Goal: Find specific page/section: Locate a particular part of the current website

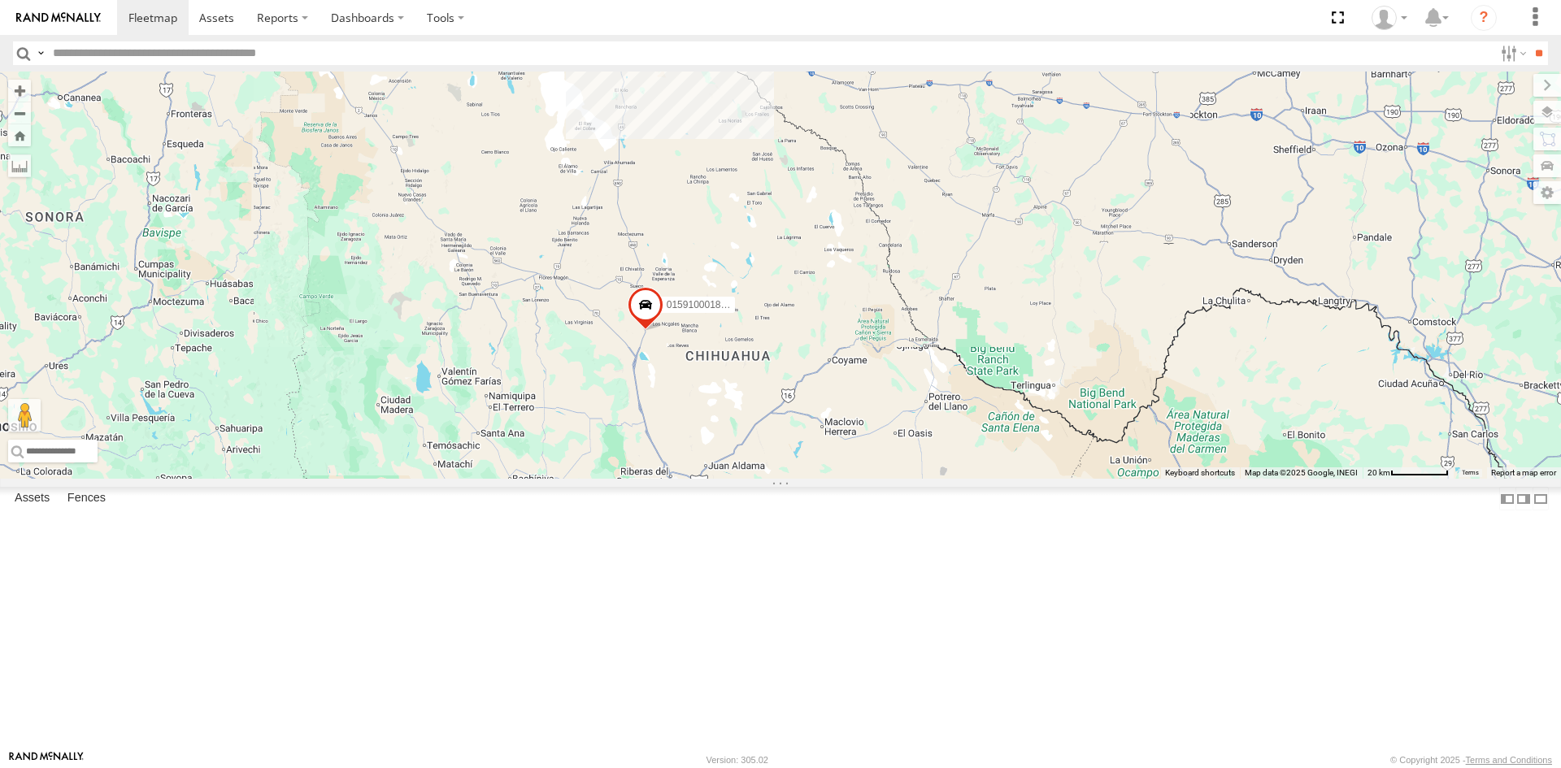
drag, startPoint x: 683, startPoint y: 208, endPoint x: 673, endPoint y: 344, distance: 136.1
click at [673, 344] on div "015910001845018 015910001811580 ZJ535914 F2771 AN530059 AN538662" at bounding box center [780, 275] width 1561 height 407
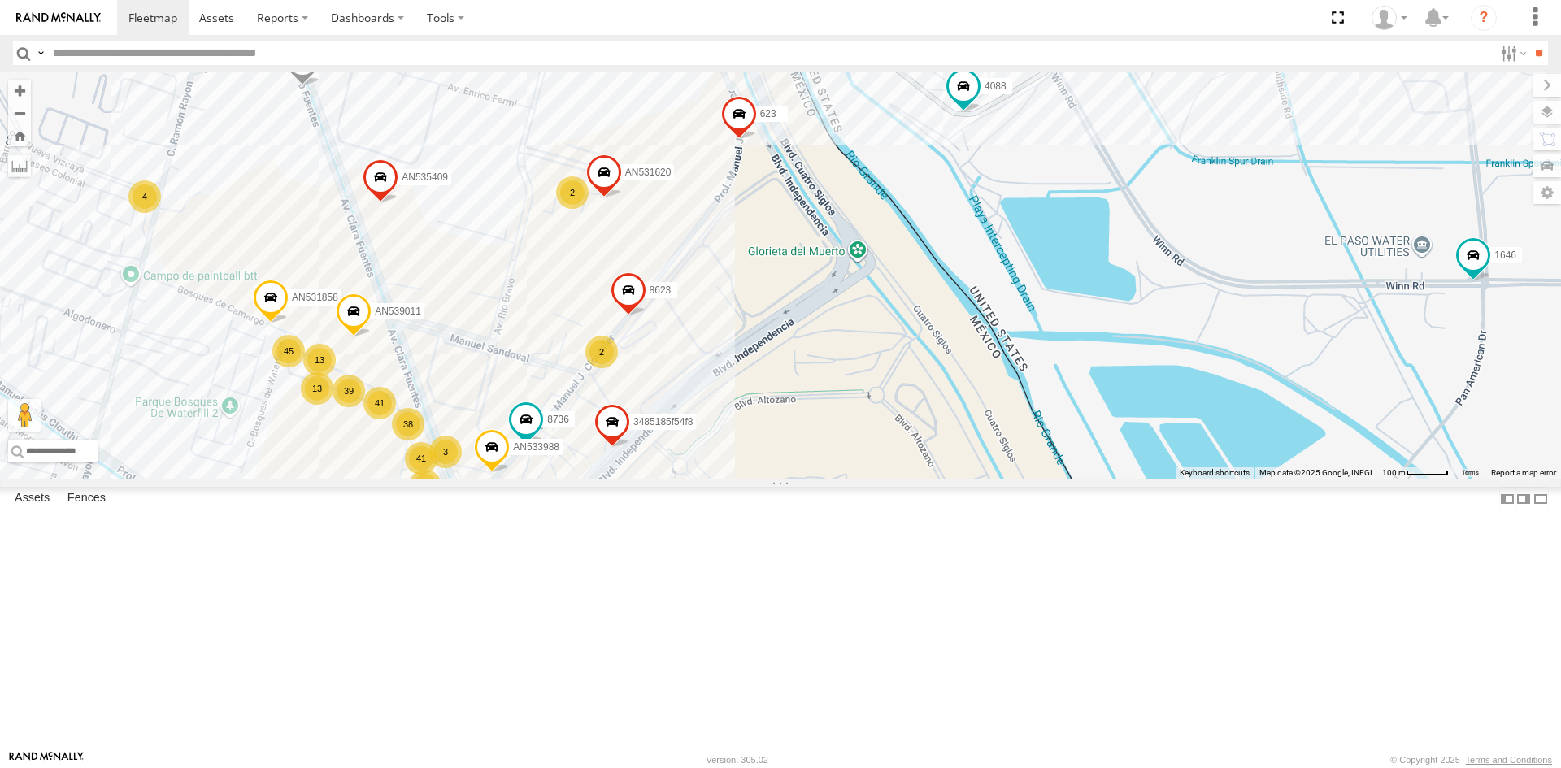
drag, startPoint x: 746, startPoint y: 425, endPoint x: 754, endPoint y: 482, distance: 57.5
click at [754, 479] on div "015910001845018 015910001811580 ZJ535914 F2771 AN530059 AN538662 845 AN5310637 …" at bounding box center [780, 275] width 1561 height 407
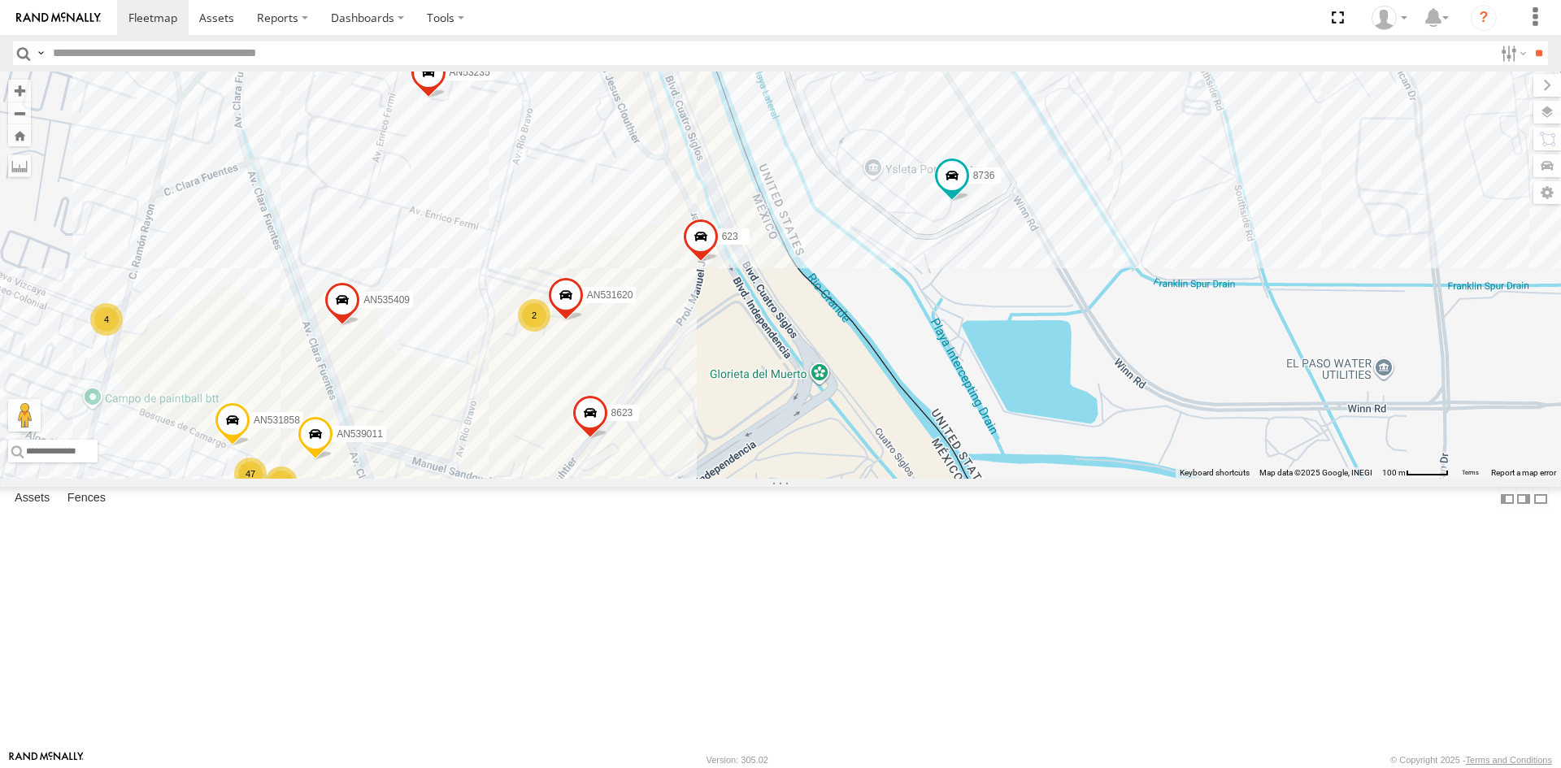
drag, startPoint x: 715, startPoint y: 367, endPoint x: 704, endPoint y: 511, distance: 143.5
click at [704, 479] on div "AN533988 AN539011 AN535409 AN531620 8623 3485185f54f8 357660104096649 8736 AN53…" at bounding box center [780, 275] width 1561 height 407
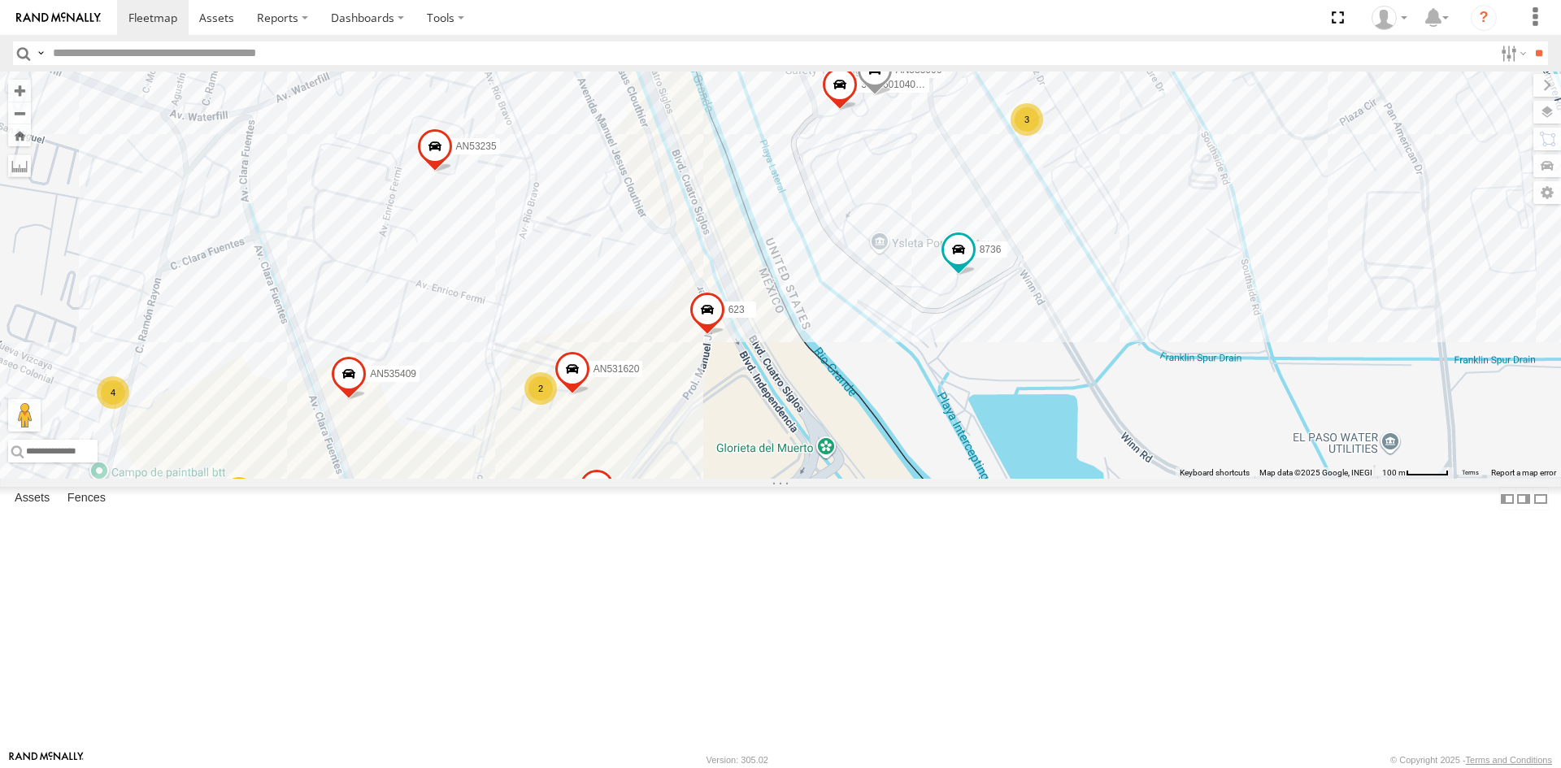
drag, startPoint x: 773, startPoint y: 443, endPoint x: 775, endPoint y: 484, distance: 41.5
click at [775, 479] on div "AN533988 AN539011 AN535409 AN531620 8623 3485185f54f8 357660104096649 8736 AN53…" at bounding box center [780, 275] width 1561 height 407
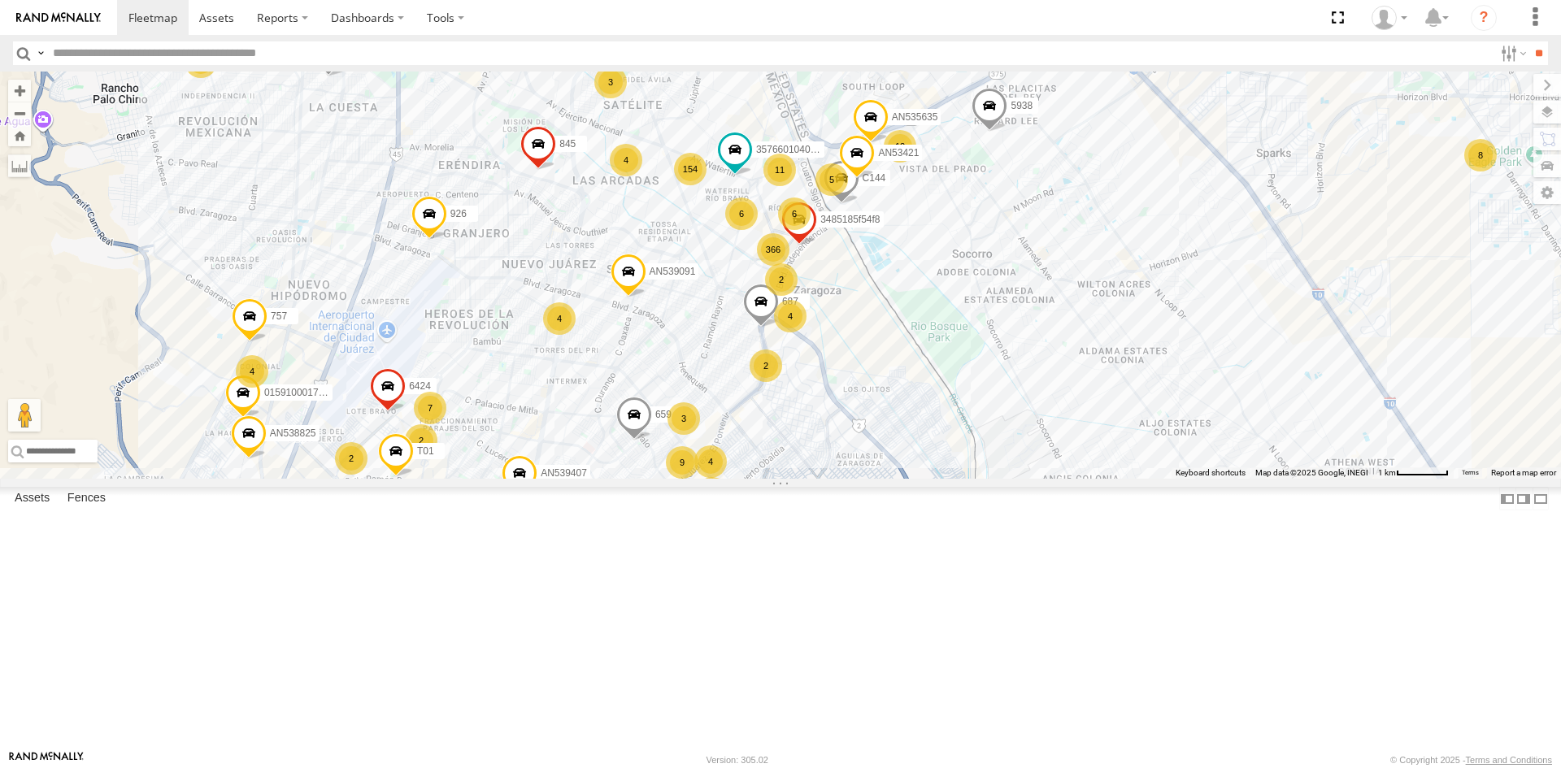
drag, startPoint x: 823, startPoint y: 562, endPoint x: 825, endPoint y: 432, distance: 129.3
click at [824, 437] on div "AN535203 015910001811580 ZJ535914 F2771 AN5310637 AN532562 AN536239 154 13 366 …" at bounding box center [780, 275] width 1561 height 407
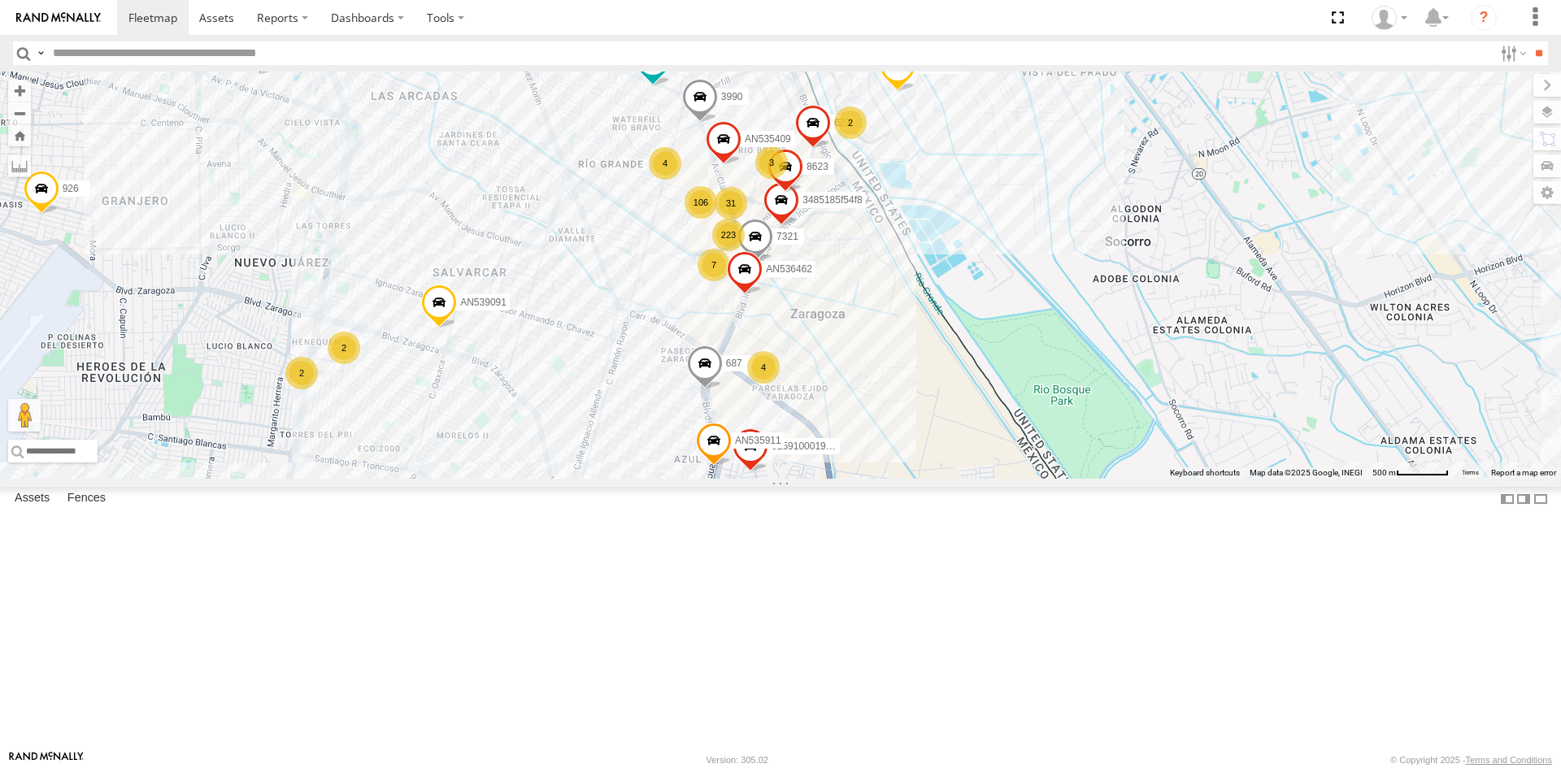
drag, startPoint x: 826, startPoint y: 419, endPoint x: 806, endPoint y: 628, distance: 209.8
click at [806, 479] on div "AN535203 015910001811580 ZJ535914 F2771 AN5310637 AN532562 AN536239 AN535590 84…" at bounding box center [780, 275] width 1561 height 407
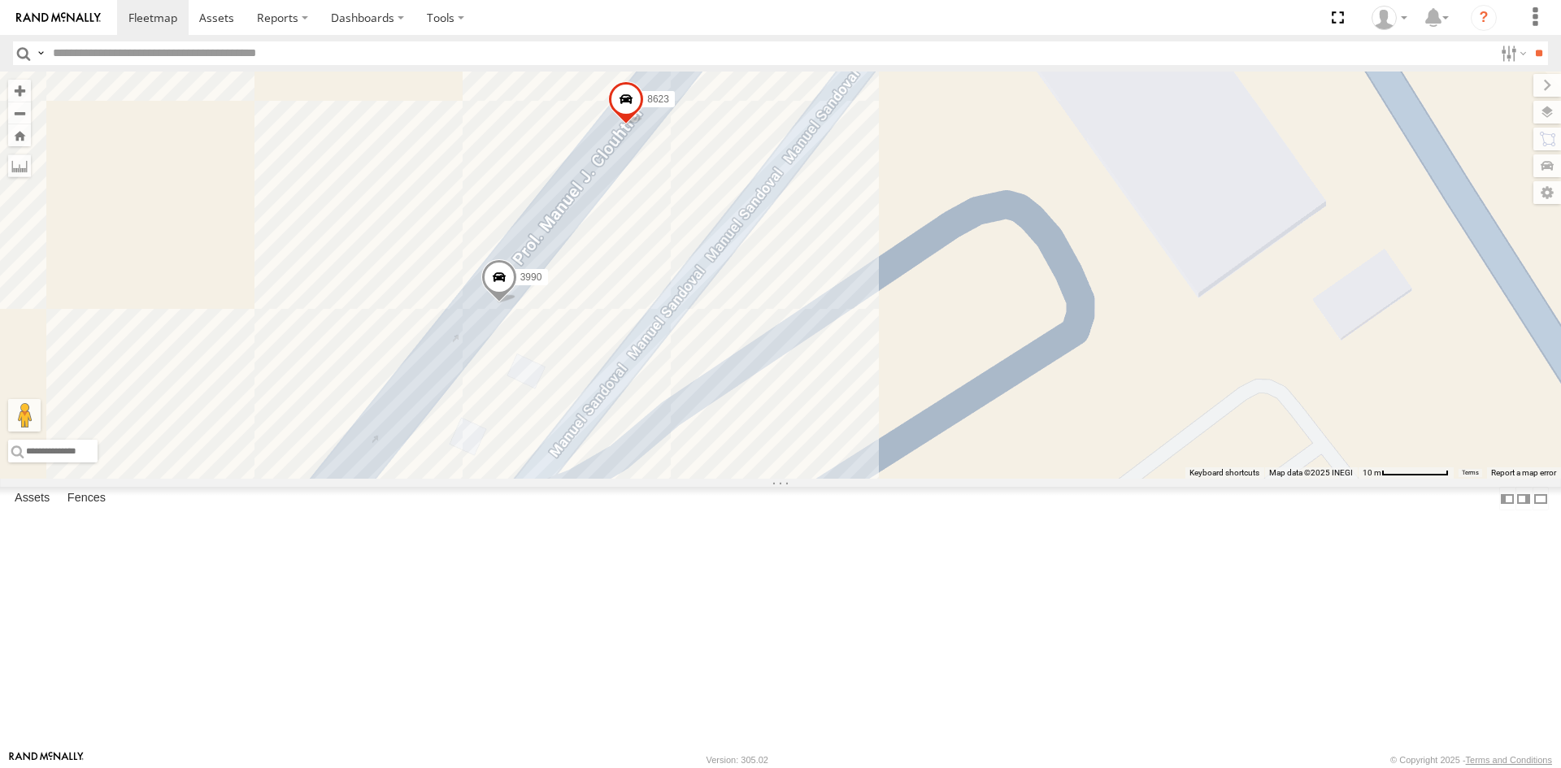
drag, startPoint x: 661, startPoint y: 381, endPoint x: 640, endPoint y: 539, distance: 159.1
click at [640, 479] on div "845 AN535911 015910001935157 AN535635 8736 C144 674 AN536462 L722 3524 AN535409…" at bounding box center [780, 275] width 1561 height 407
click at [637, 124] on span at bounding box center [626, 102] width 36 height 44
click at [964, 214] on div "8623 8623 PUNTO K9 [GEOGRAPHIC_DATA] 31.6589 , -106.33949 0 13:52:34 [DATE]" at bounding box center [780, 275] width 1561 height 407
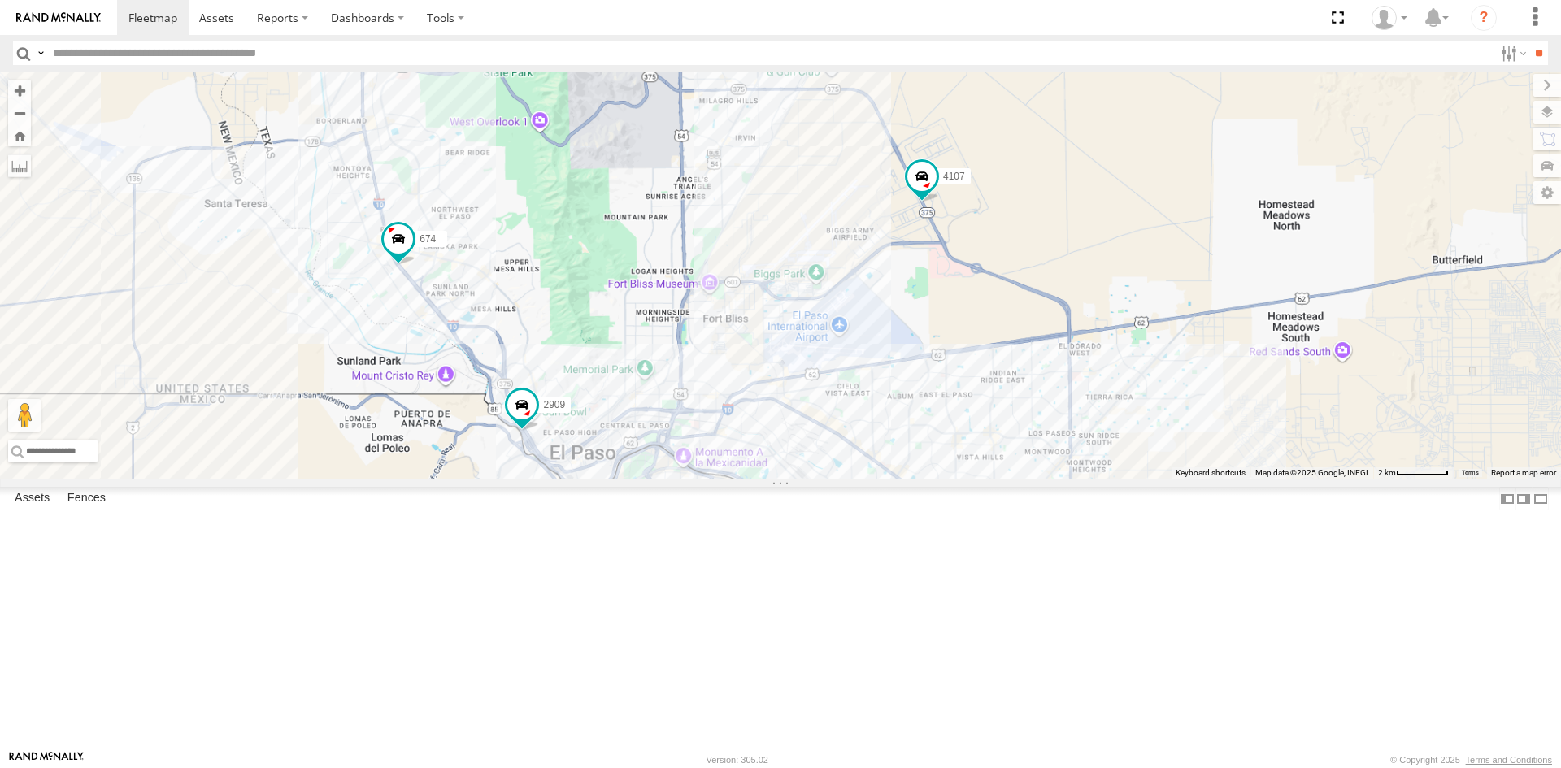
drag, startPoint x: 704, startPoint y: 398, endPoint x: 669, endPoint y: 119, distance: 280.2
click at [667, 148] on div "AN535203 015910001811580 ZJ535914 F2771 8075 AN5310637 2909 674 4107" at bounding box center [780, 275] width 1561 height 407
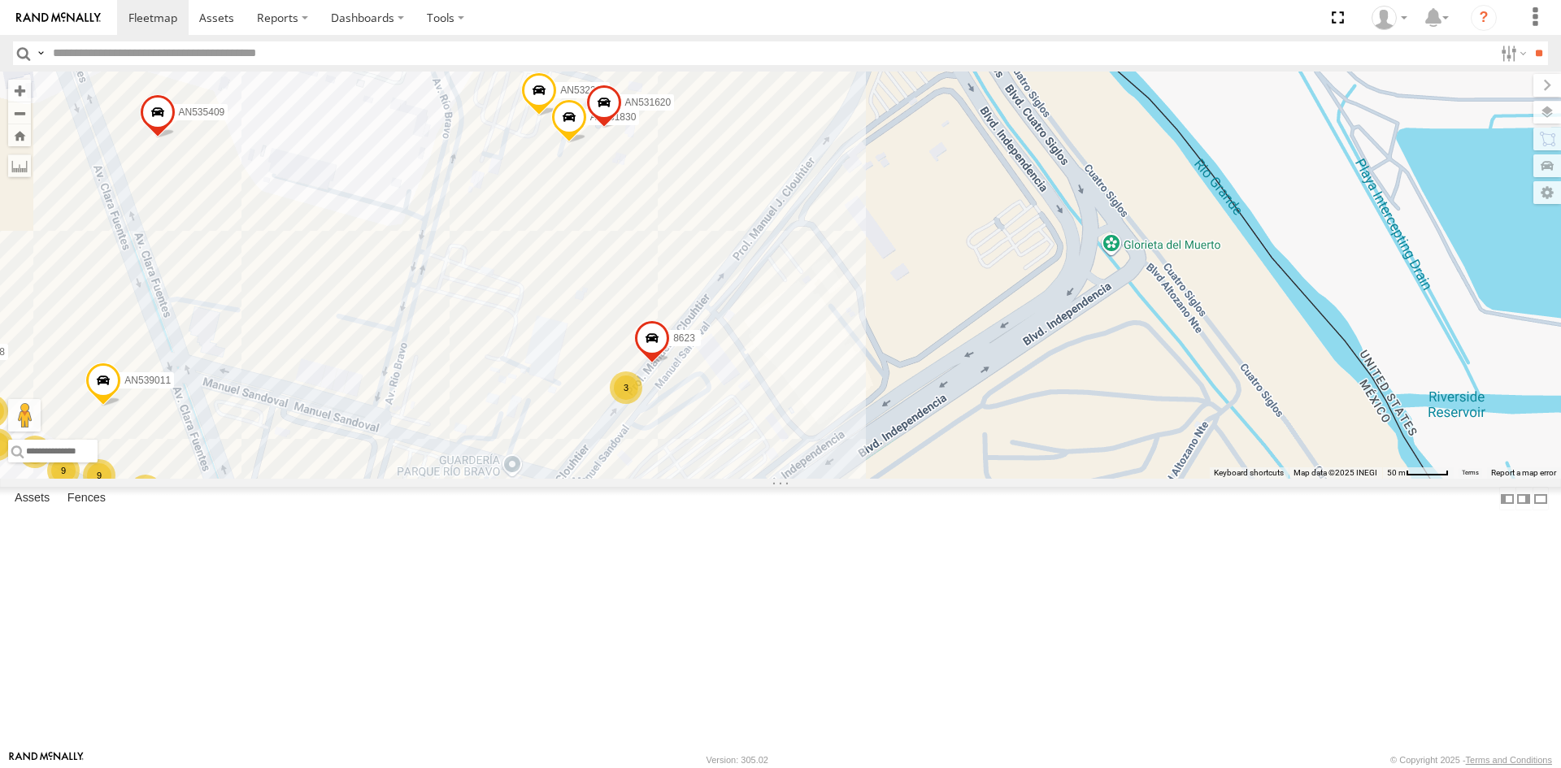
drag, startPoint x: 763, startPoint y: 526, endPoint x: 784, endPoint y: 395, distance: 132.6
click at [780, 408] on div "AN535203 015910001811580 ZJ535914 F2771 8075 AN5310637 4668 4107 845 6424 C184 …" at bounding box center [780, 275] width 1561 height 407
